Goal: Register for event/course

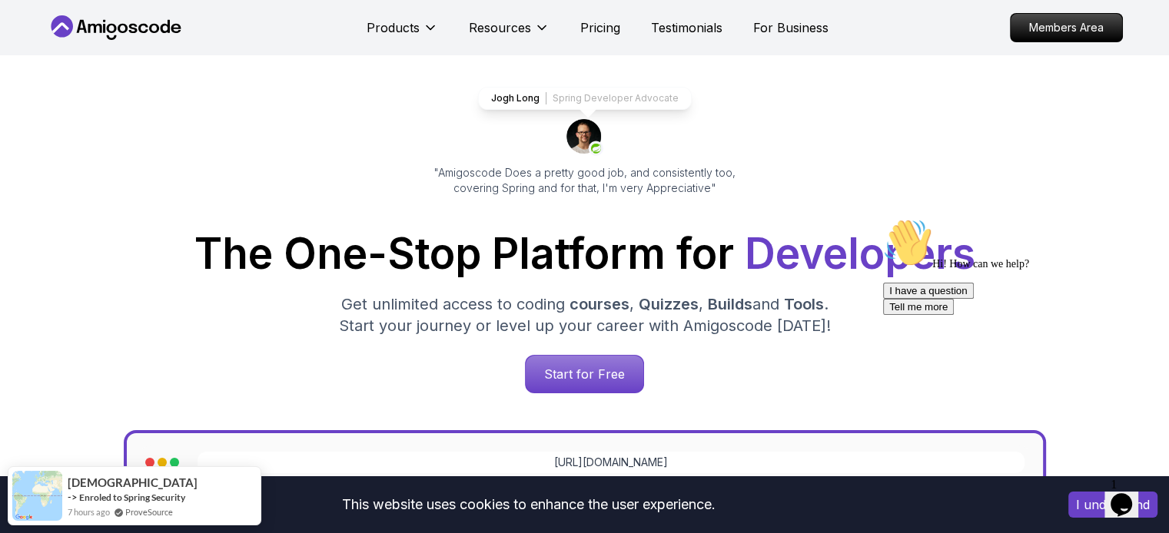
scroll to position [66, 0]
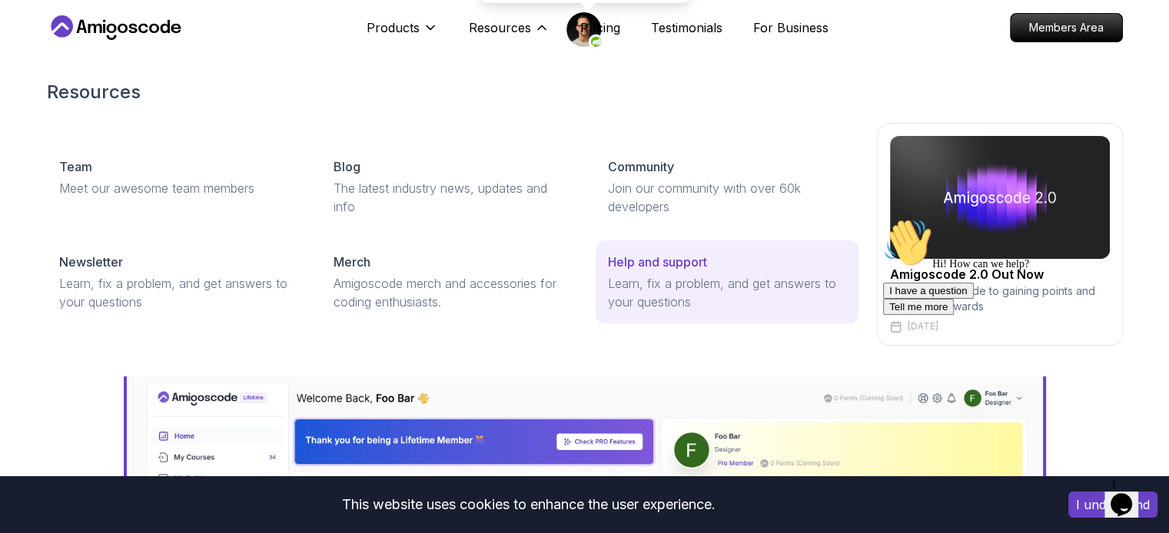
scroll to position [205, 0]
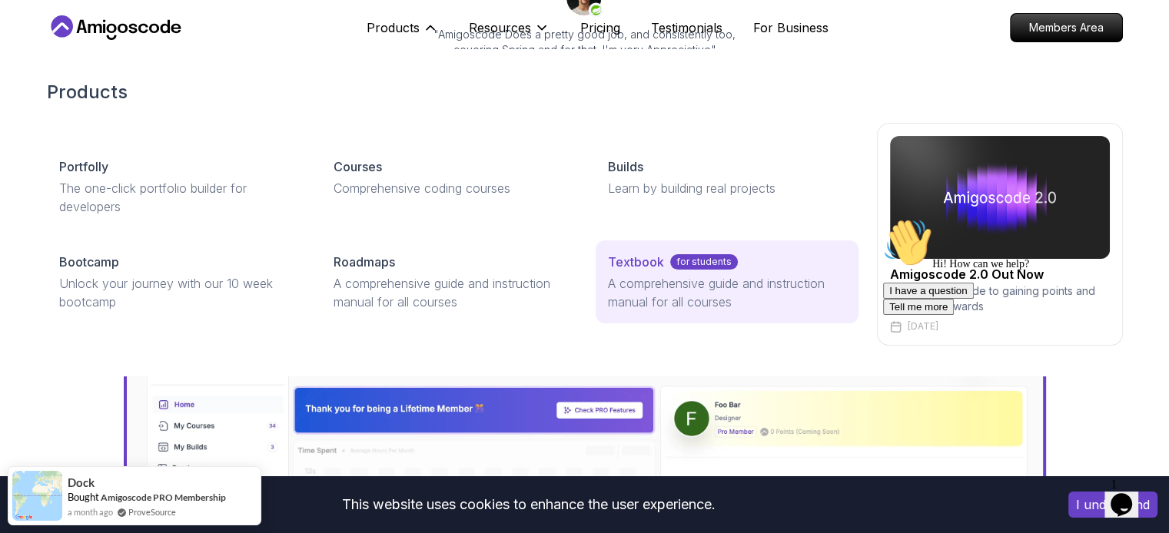
click at [639, 270] on p "Textbook" at bounding box center [636, 262] width 56 height 18
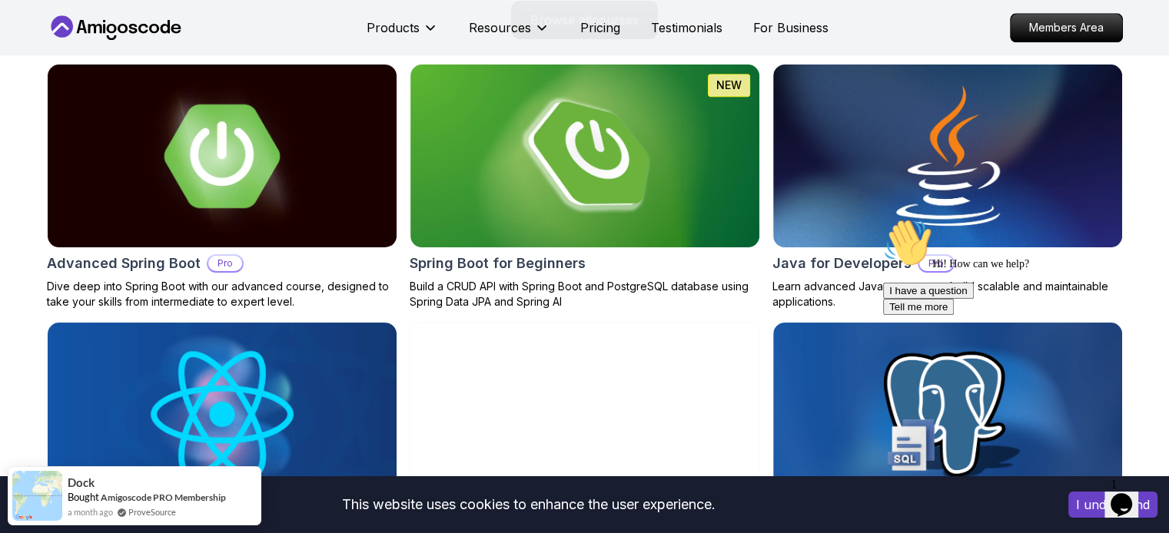
scroll to position [1648, 0]
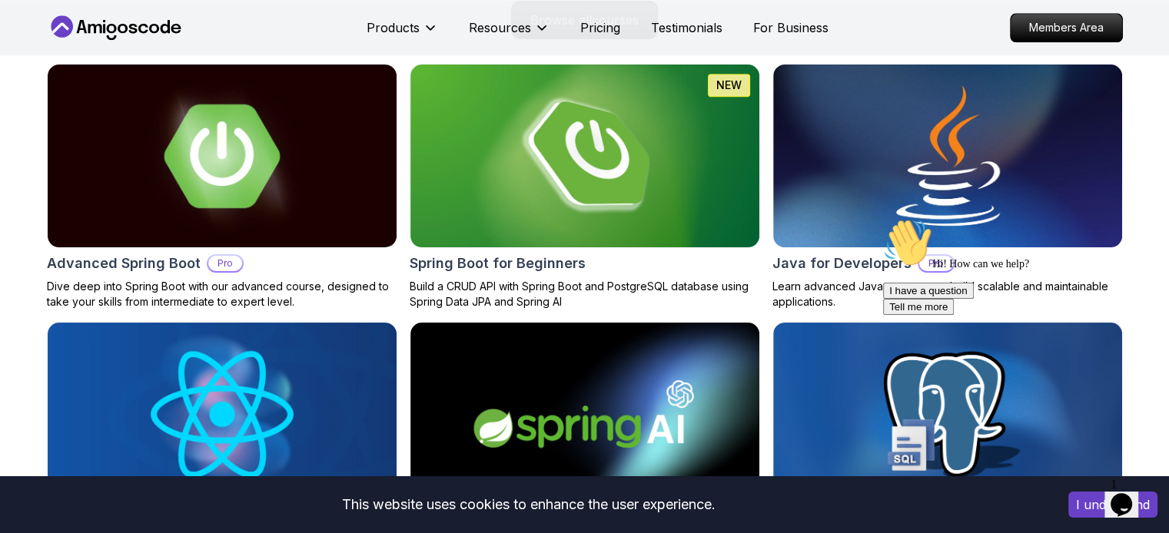
click at [883, 218] on icon "Chat attention grabber" at bounding box center [883, 218] width 0 height 0
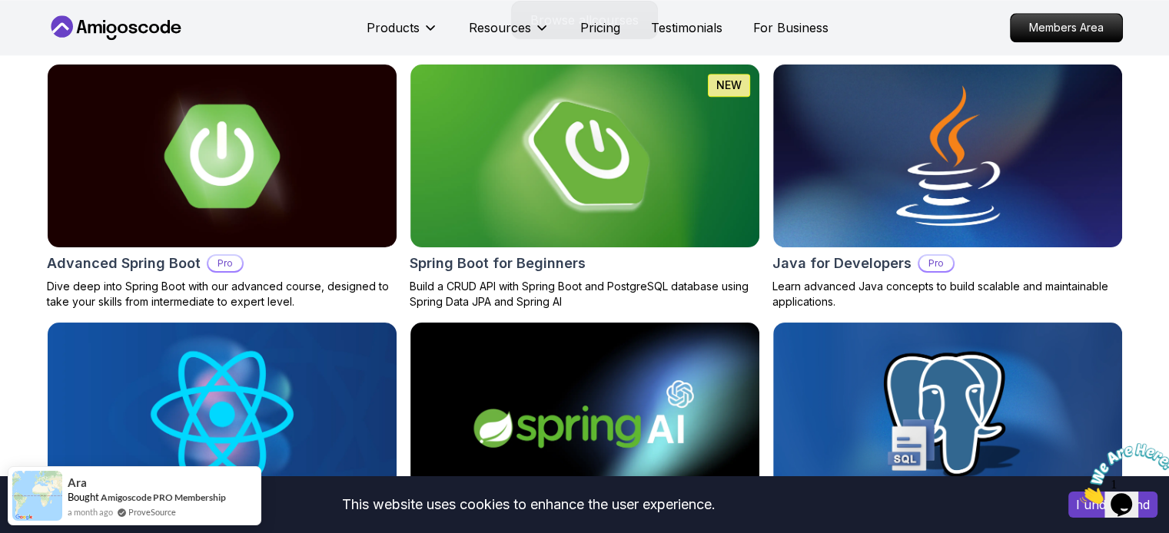
click at [1080, 493] on icon "Close" at bounding box center [1080, 499] width 0 height 13
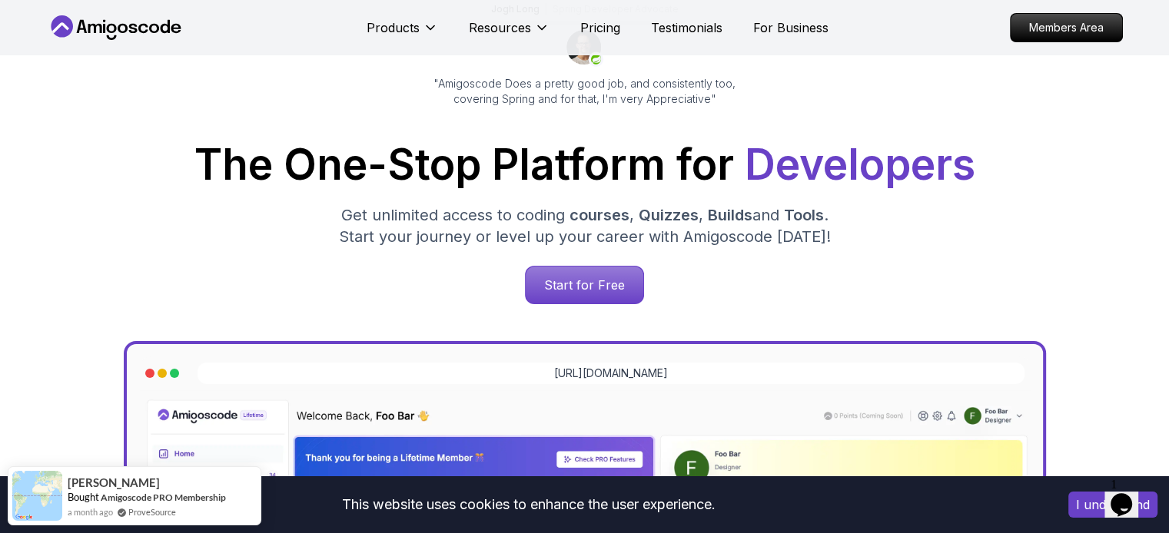
scroll to position [0, 0]
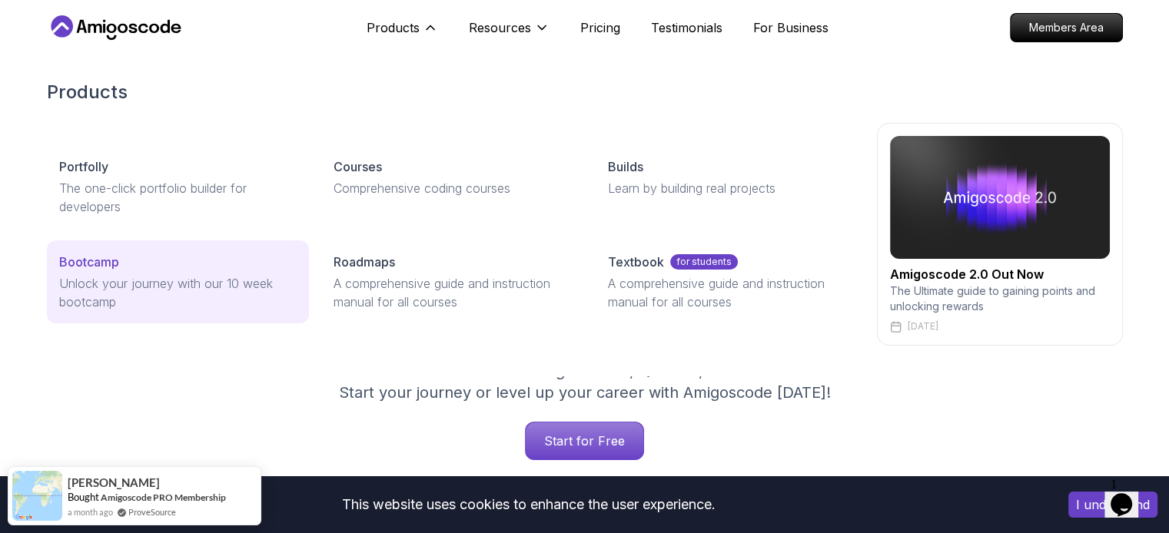
click at [92, 268] on p "Bootcamp" at bounding box center [89, 262] width 60 height 18
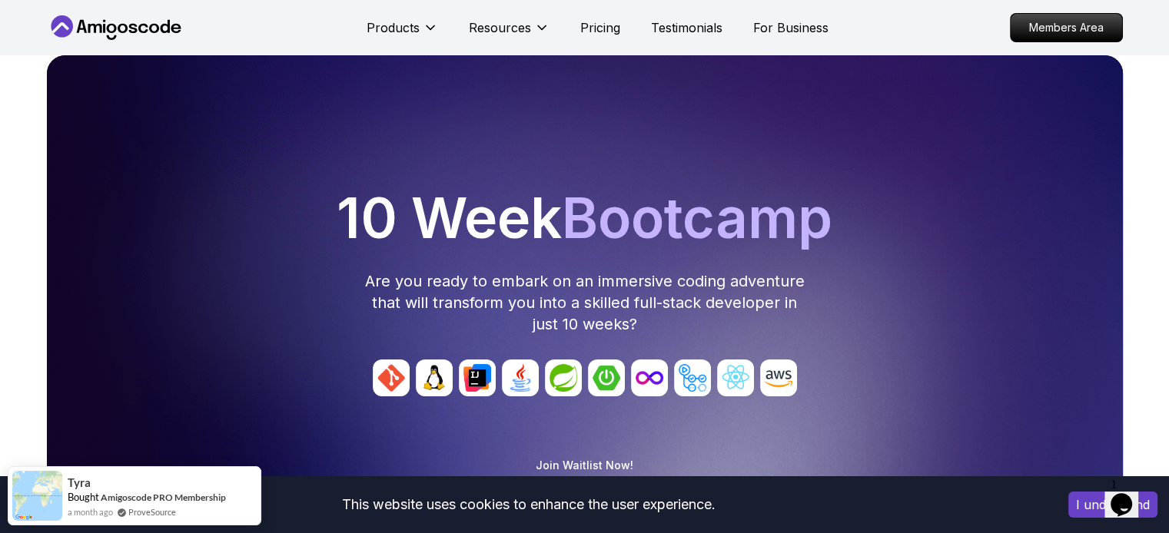
scroll to position [312, 0]
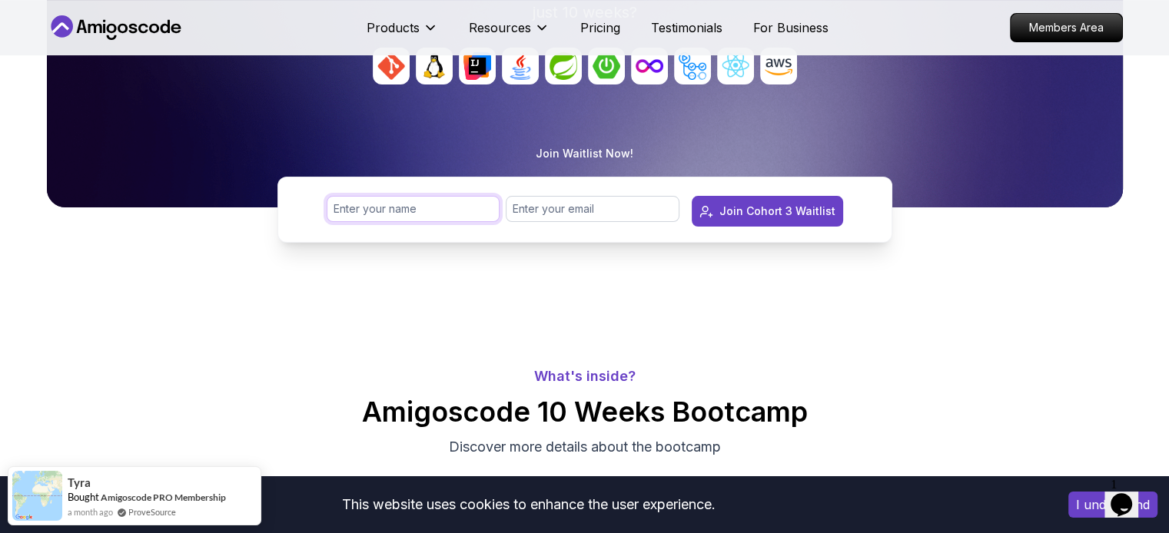
click at [420, 215] on input "text" at bounding box center [414, 209] width 174 height 26
type input "[EMAIL_ADDRESS][DOMAIN_NAME]"
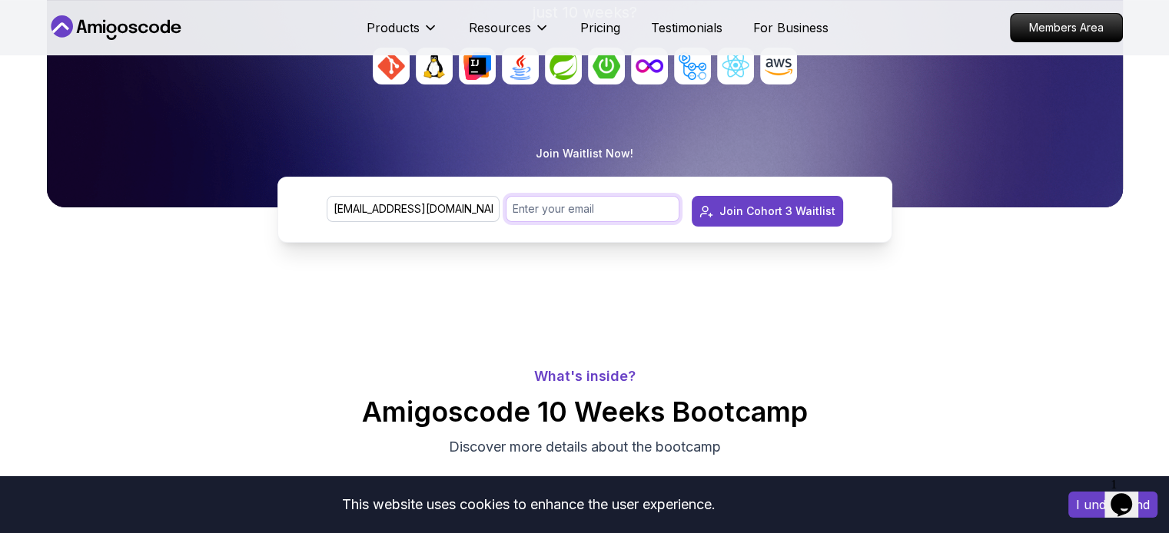
click at [590, 211] on input "email" at bounding box center [593, 209] width 174 height 26
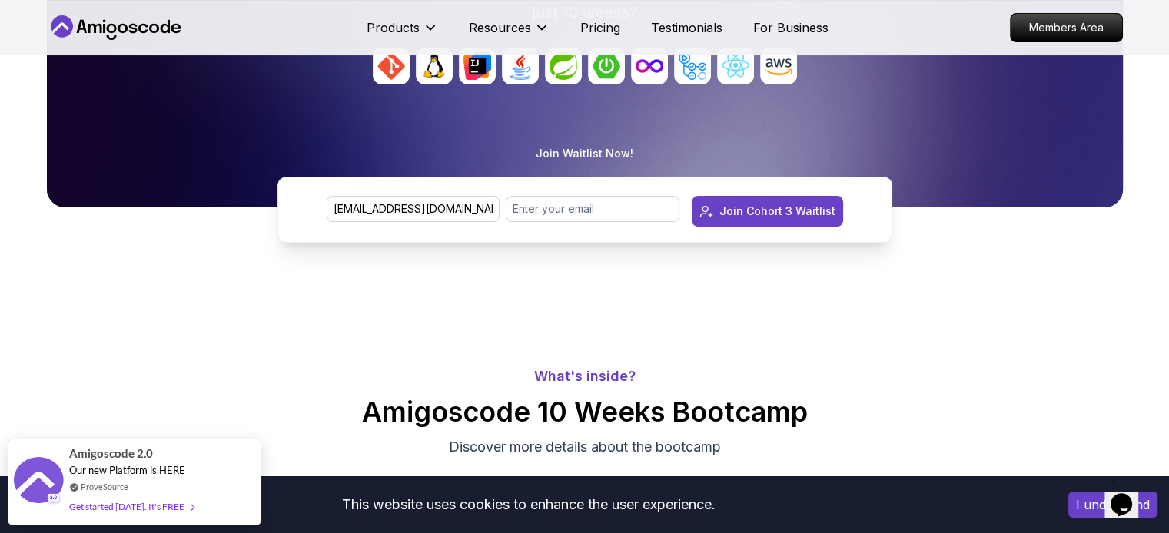
click at [527, 297] on div "10 Week Bootcamp Are you ready to embark on an immersive coding adventure that …" at bounding box center [584, 23] width 1157 height 561
click at [463, 217] on input "[EMAIL_ADDRESS][DOMAIN_NAME]" at bounding box center [414, 209] width 174 height 26
type input "b"
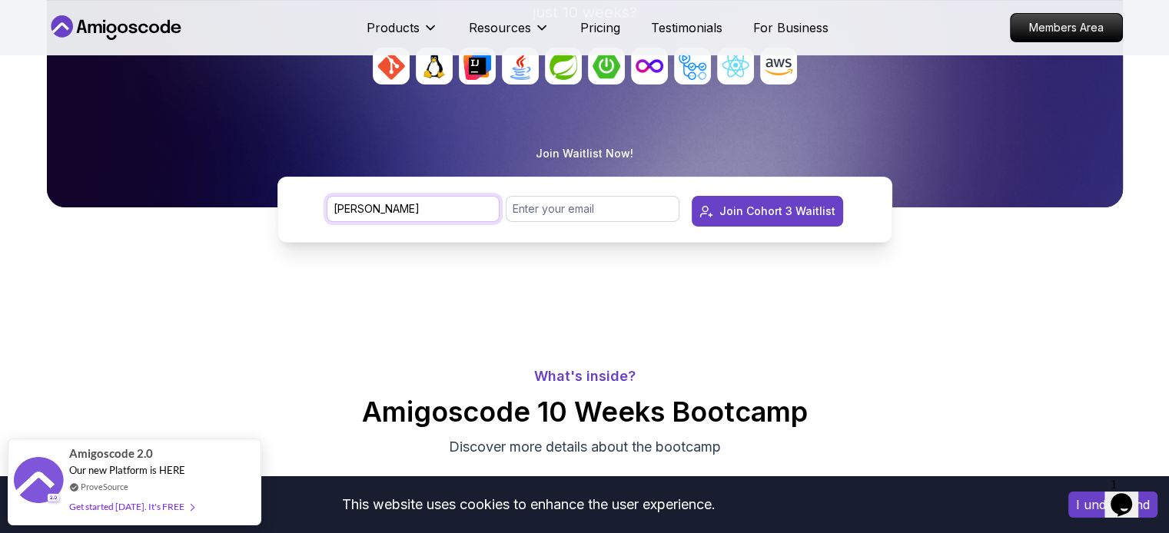
type input "[PERSON_NAME]"
click at [562, 203] on input "email" at bounding box center [593, 209] width 174 height 26
paste input "[EMAIL_ADDRESS][DOMAIN_NAME]"
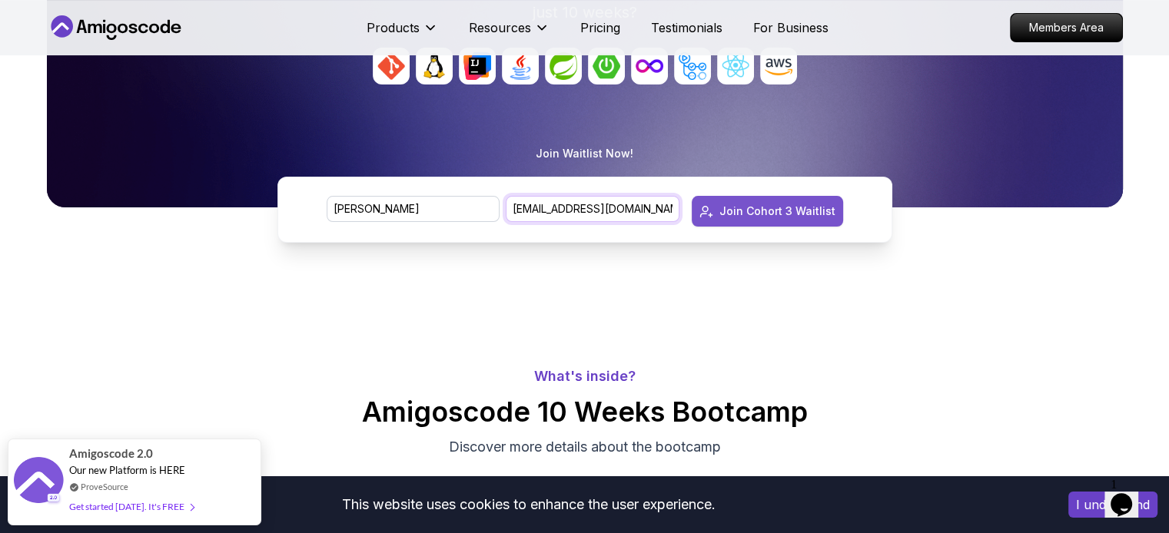
type input "[EMAIL_ADDRESS][DOMAIN_NAME]"
click at [725, 217] on div "Join Cohort 3 Waitlist" at bounding box center [777, 211] width 116 height 15
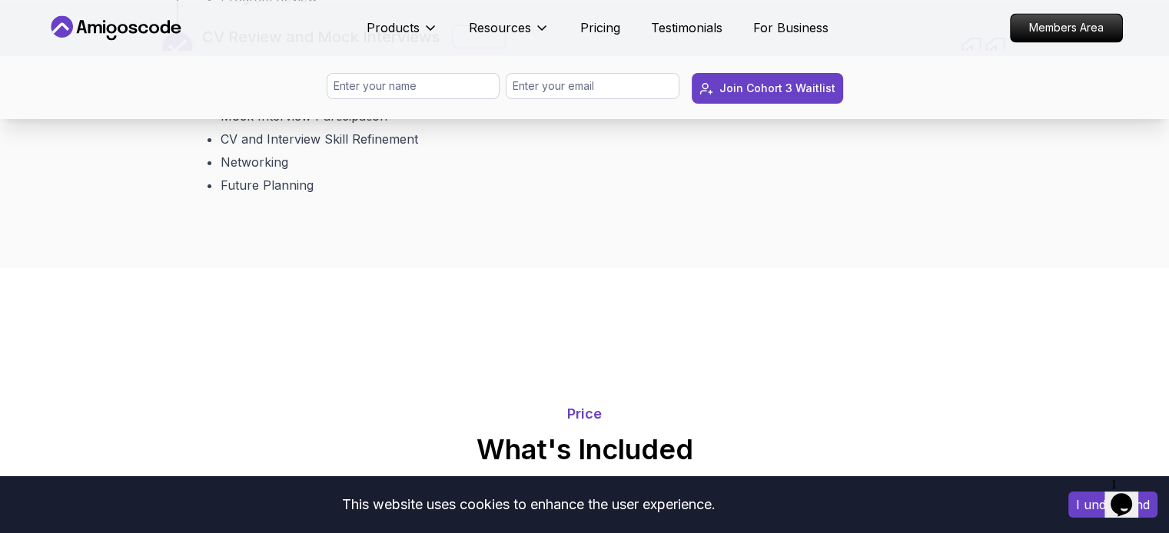
scroll to position [2806, 0]
click at [480, 47] on div "Bonus" at bounding box center [479, 35] width 54 height 23
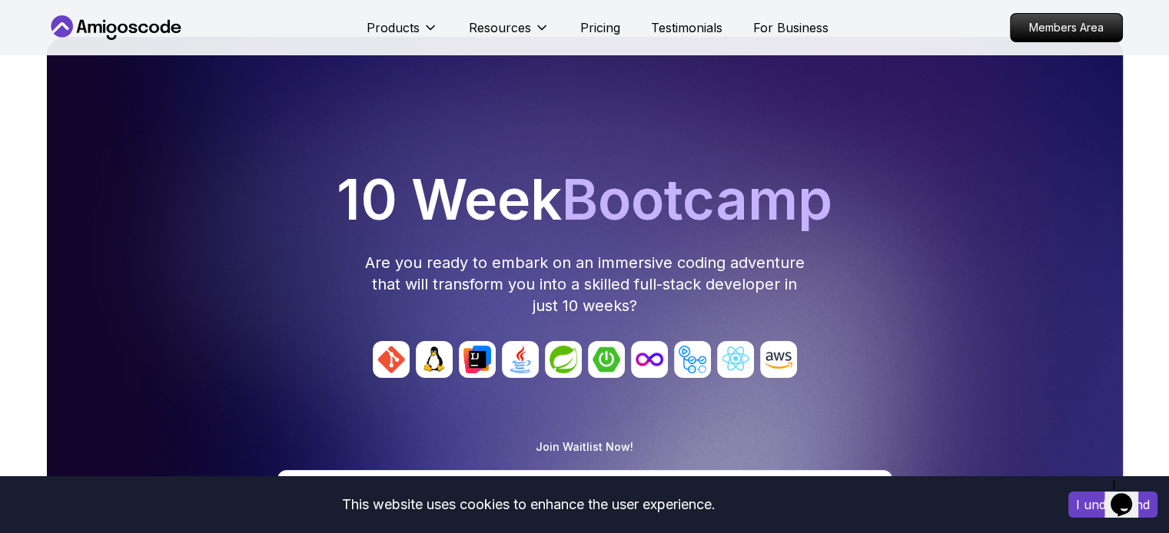
scroll to position [3, 0]
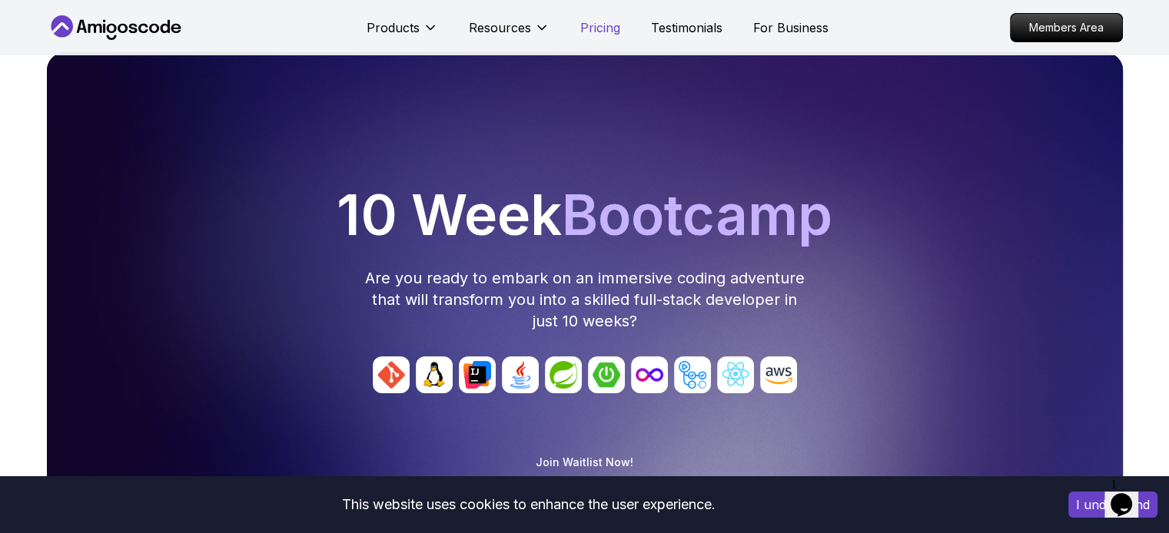
click at [595, 28] on p "Pricing" at bounding box center [600, 27] width 40 height 18
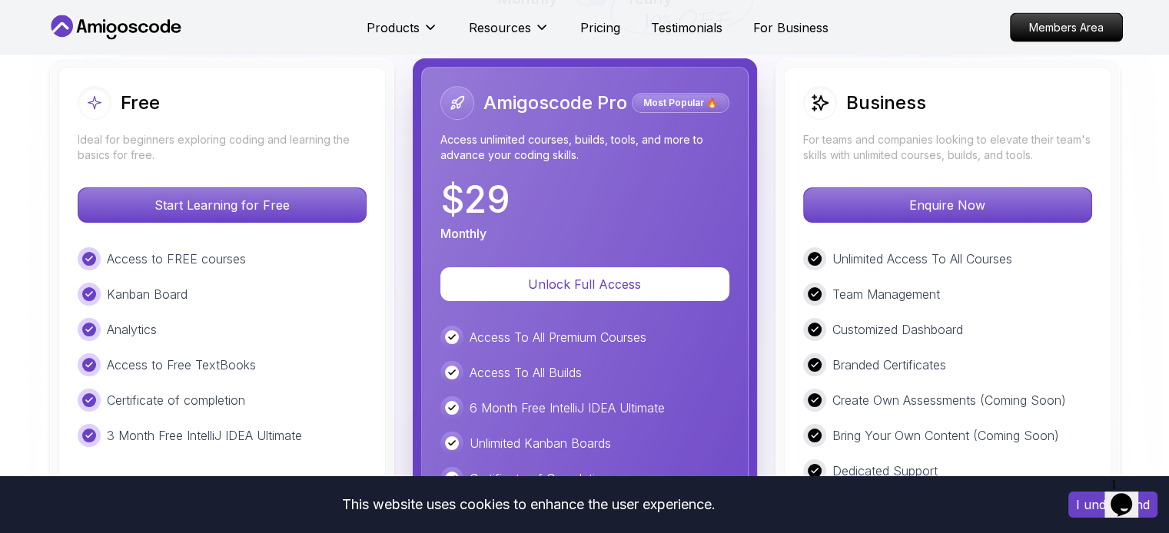
scroll to position [3534, 0]
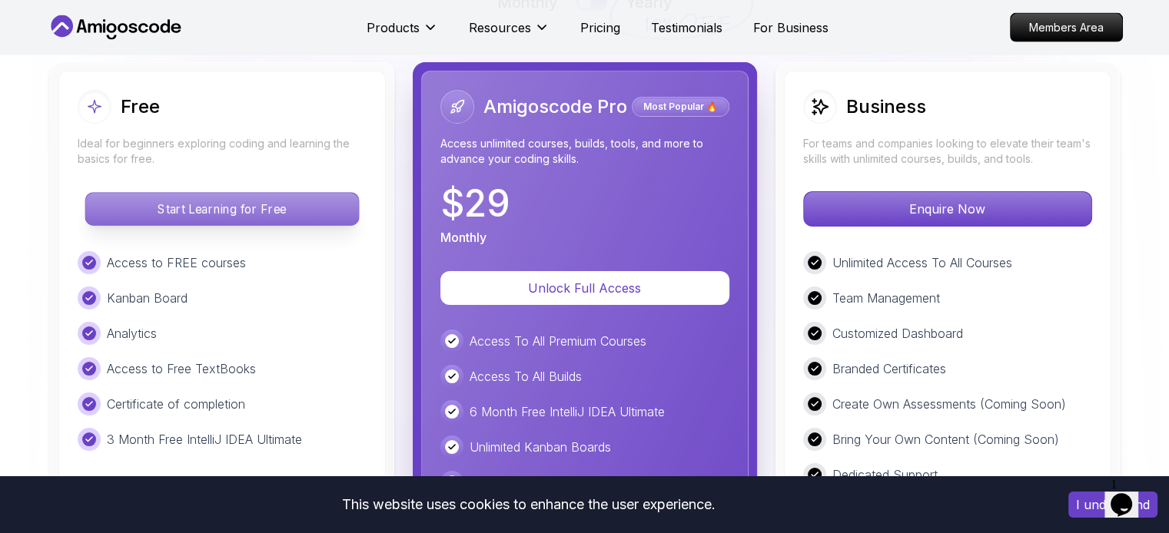
click at [255, 213] on p "Start Learning for Free" at bounding box center [221, 209] width 273 height 32
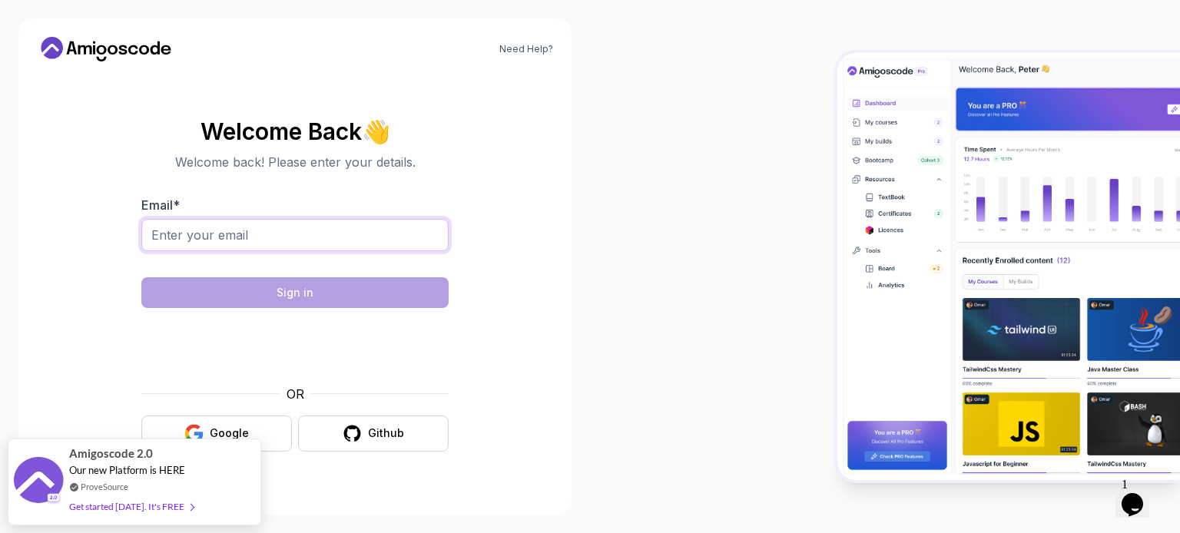
click at [265, 247] on input "Email *" at bounding box center [294, 235] width 307 height 32
type input "[EMAIL_ADDRESS][DOMAIN_NAME]"
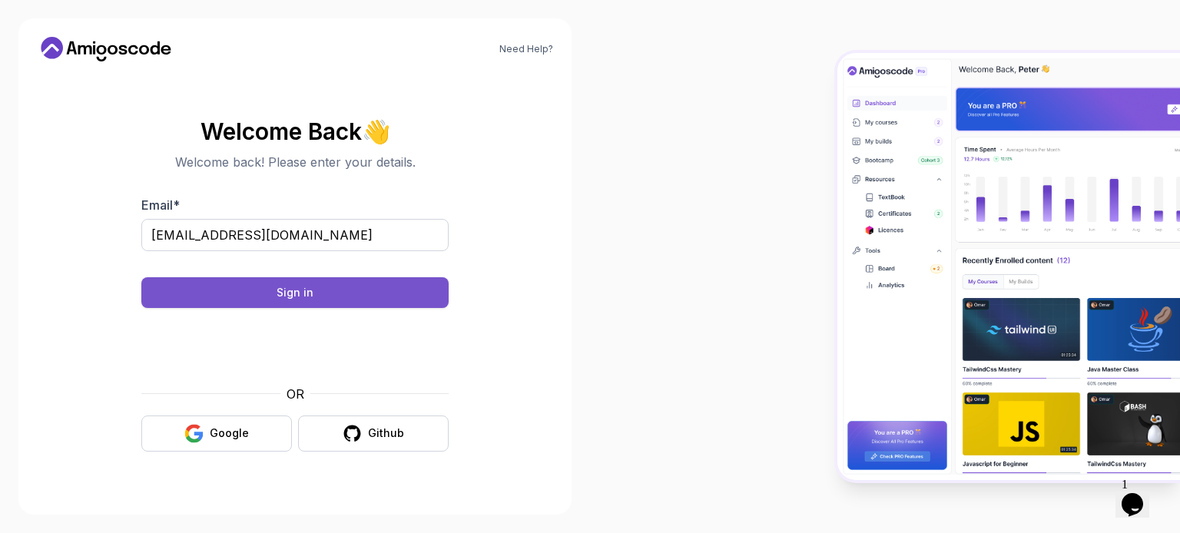
click at [320, 292] on button "Sign in" at bounding box center [294, 292] width 307 height 31
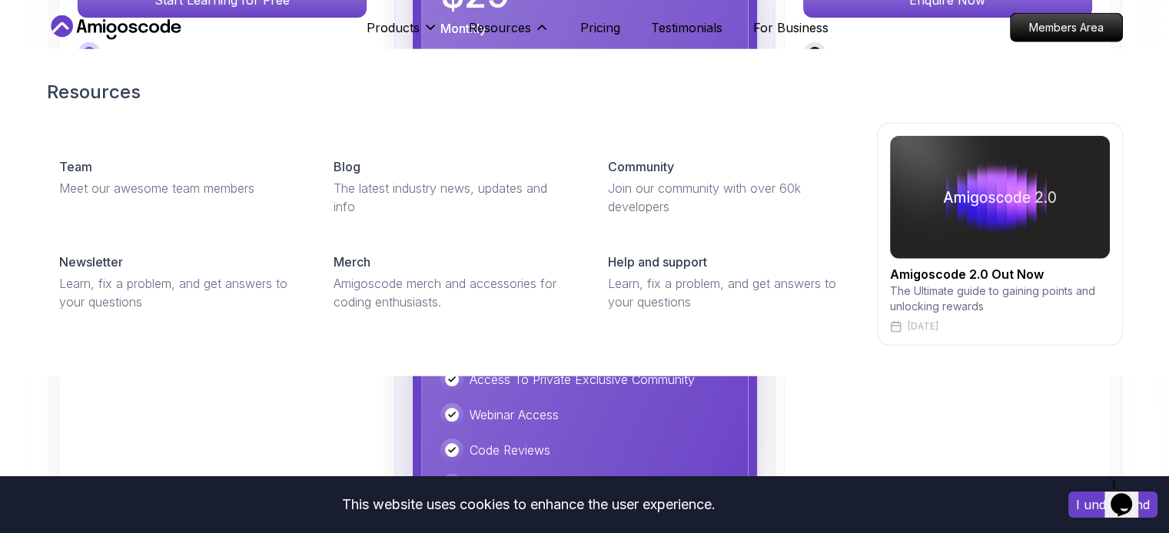
scroll to position [3740, 0]
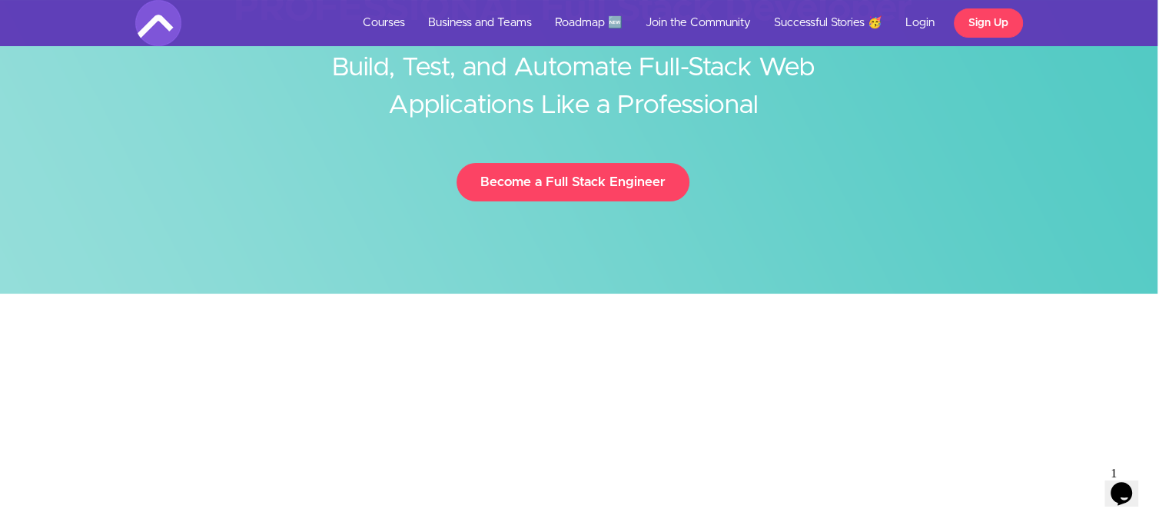
scroll to position [122, 12]
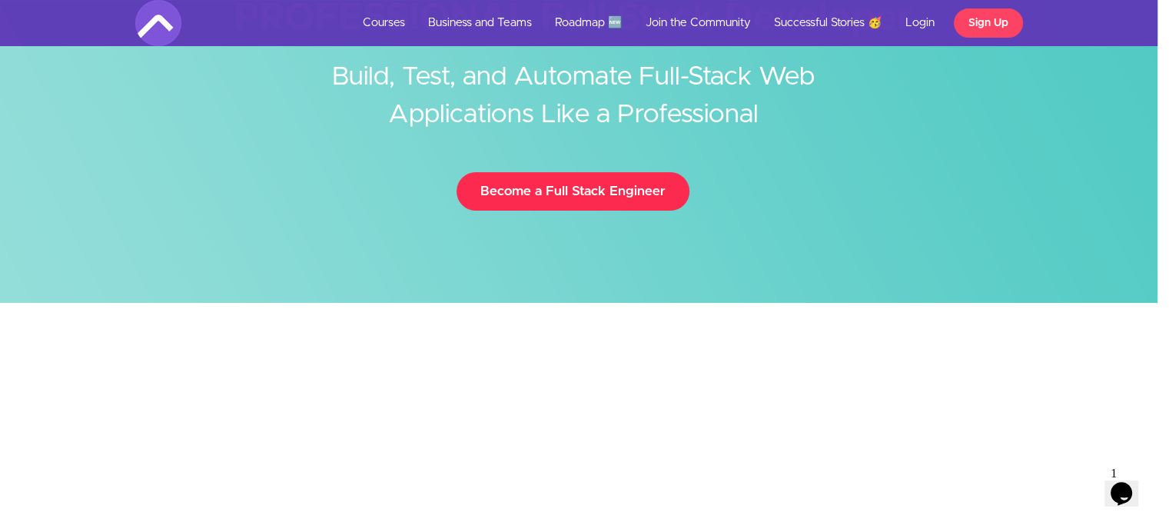
click at [550, 180] on link "Become a Full Stack Engineer" at bounding box center [572, 191] width 233 height 38
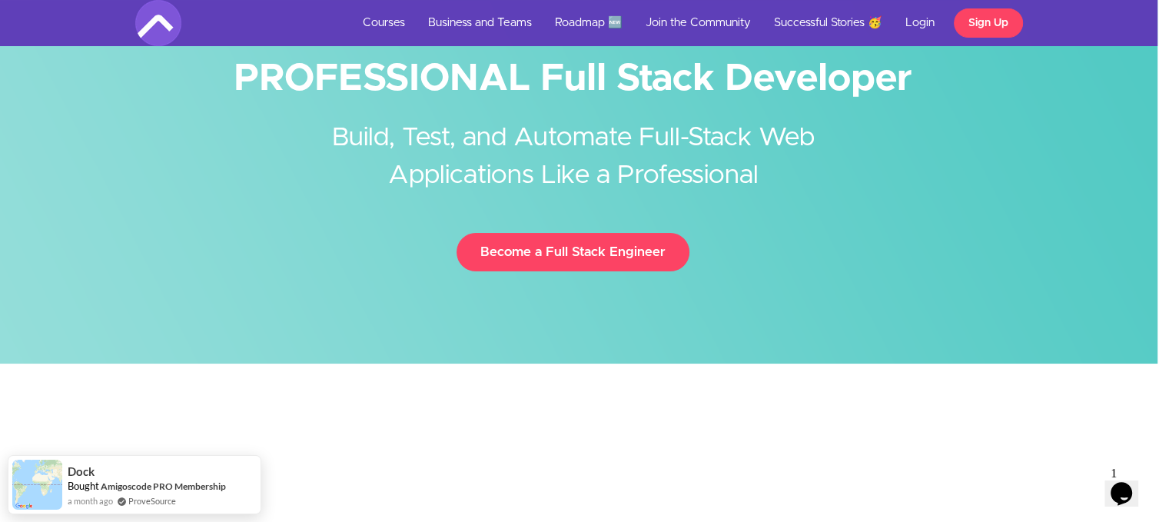
scroll to position [0, 12]
